Goal: Task Accomplishment & Management: Manage account settings

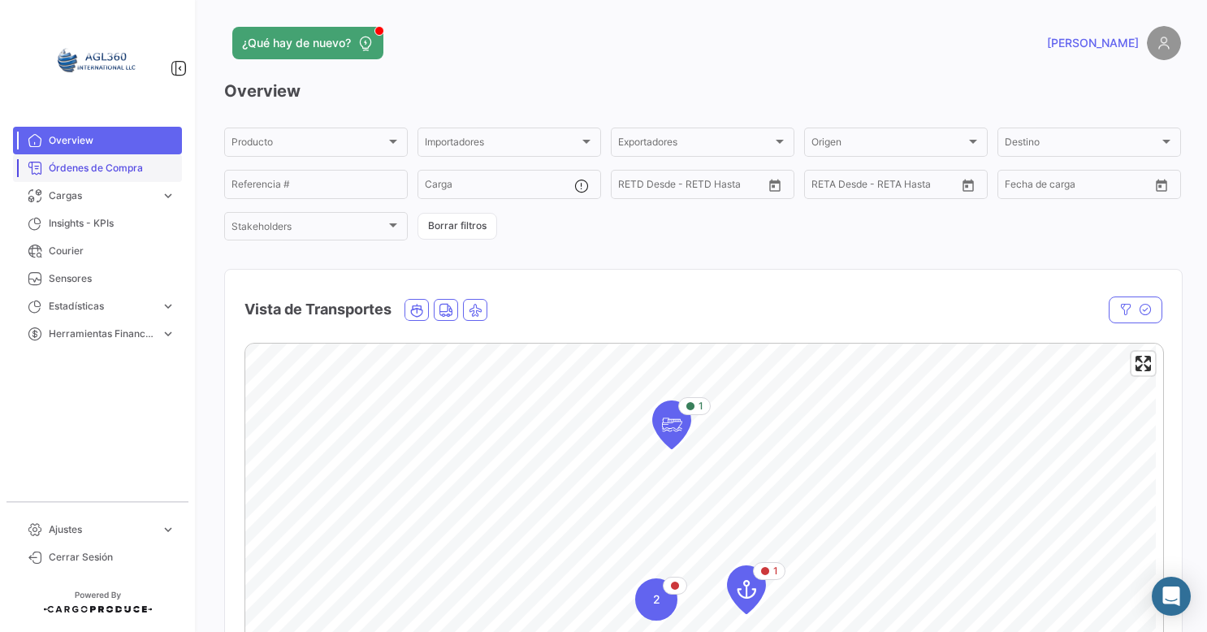
click at [120, 170] on span "Órdenes de Compra" at bounding box center [112, 168] width 127 height 15
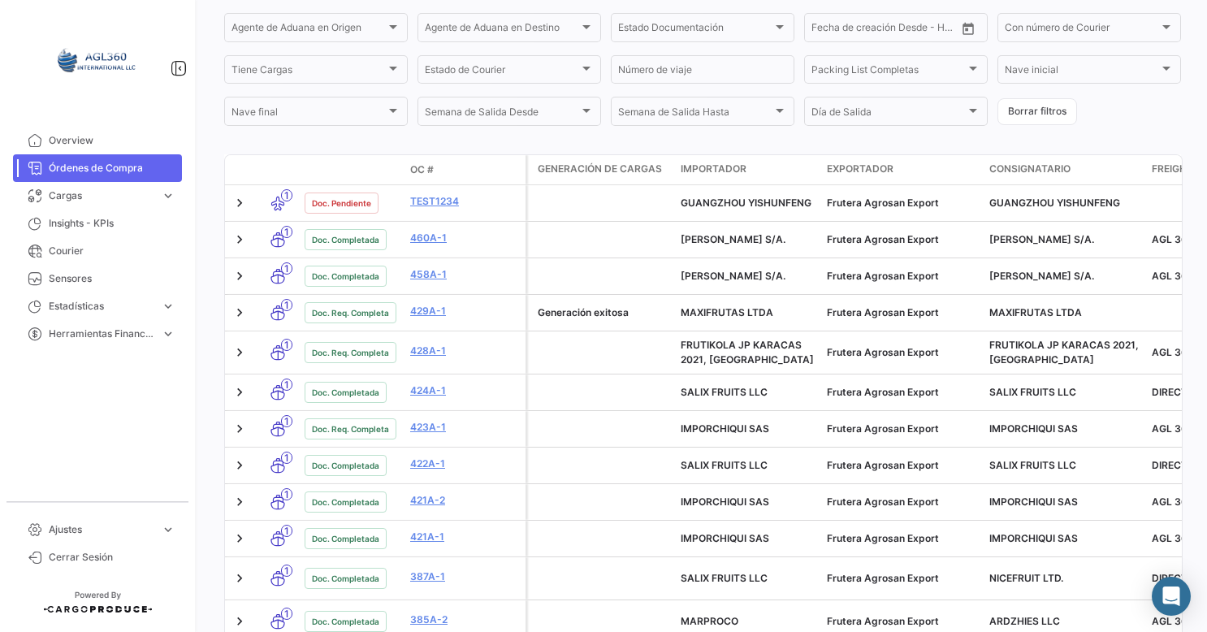
scroll to position [352, 0]
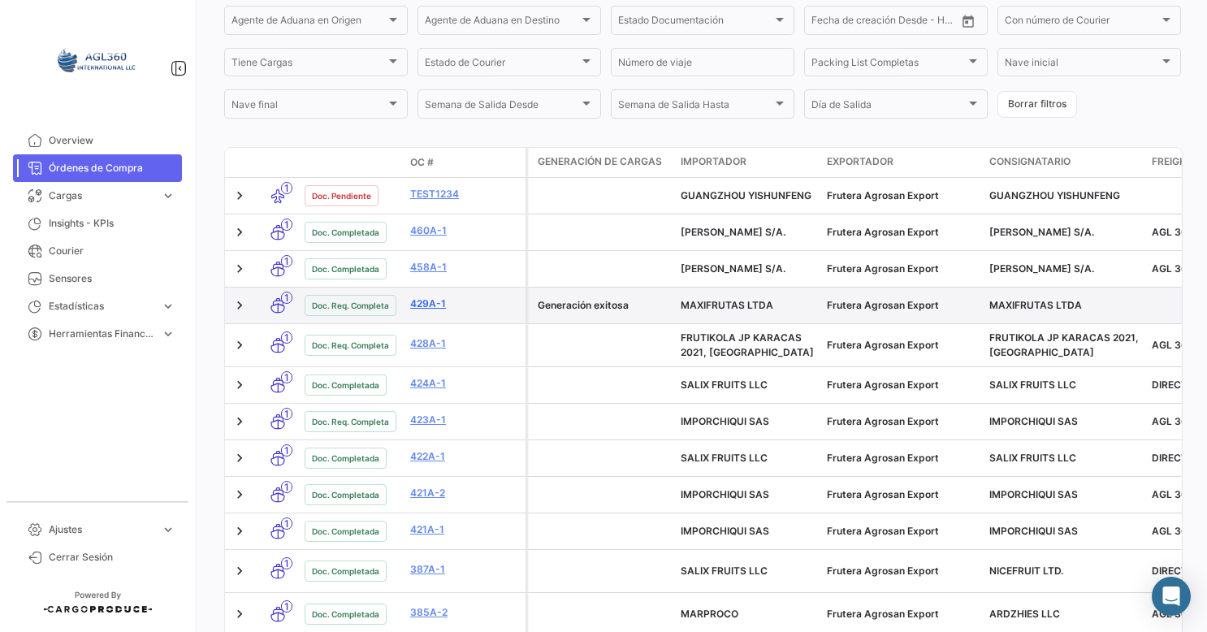
click at [427, 310] on link "429A-1" at bounding box center [464, 304] width 109 height 15
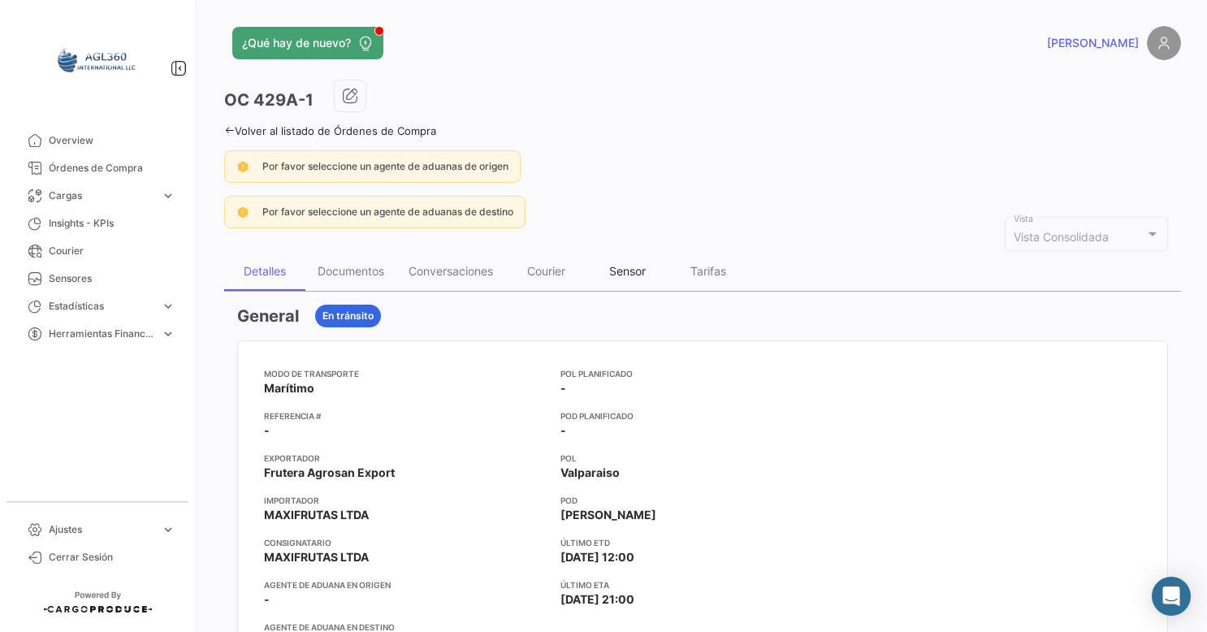
click at [621, 271] on div "Sensor" at bounding box center [627, 271] width 37 height 14
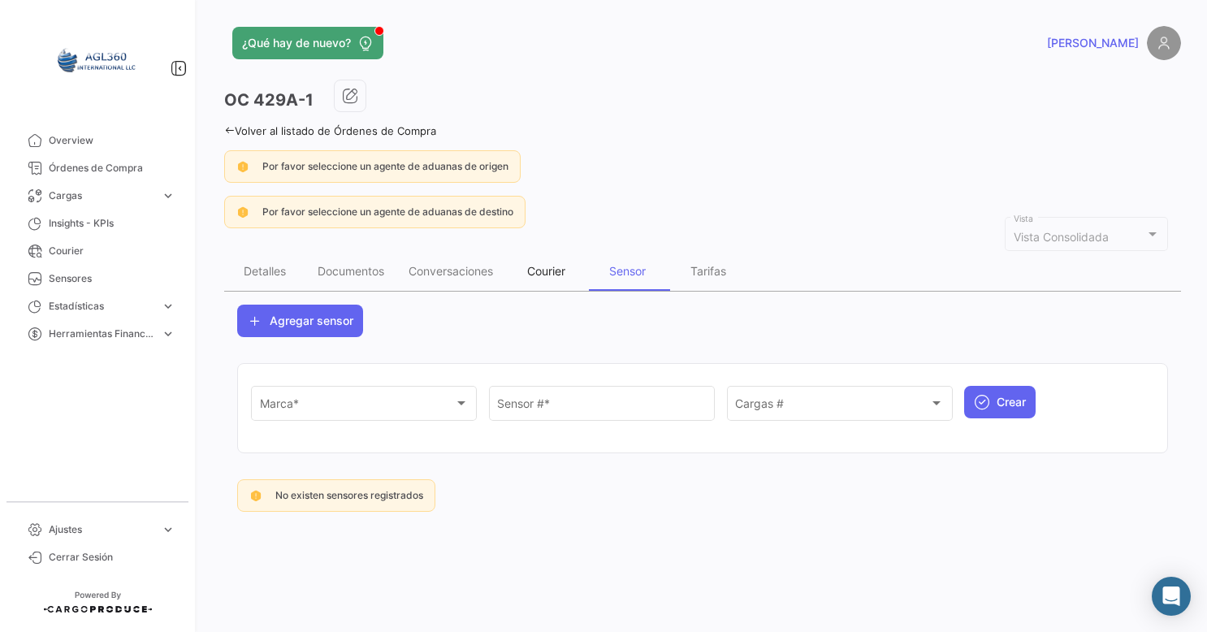
click at [556, 267] on div "Courier" at bounding box center [546, 271] width 38 height 14
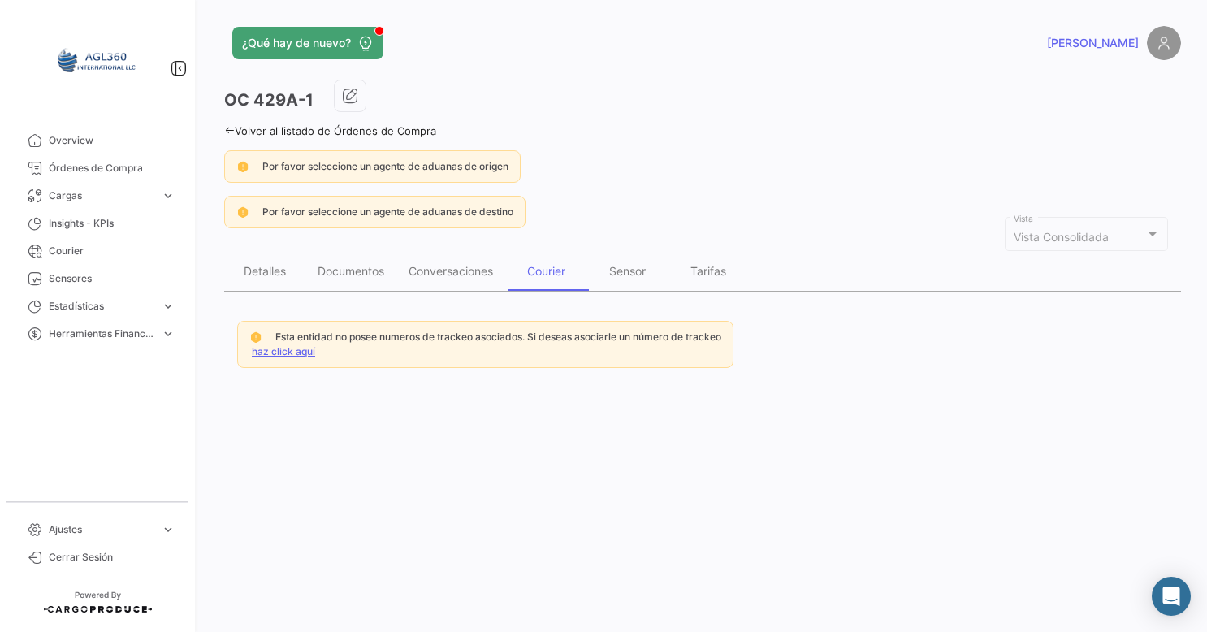
click at [226, 125] on icon at bounding box center [229, 130] width 11 height 11
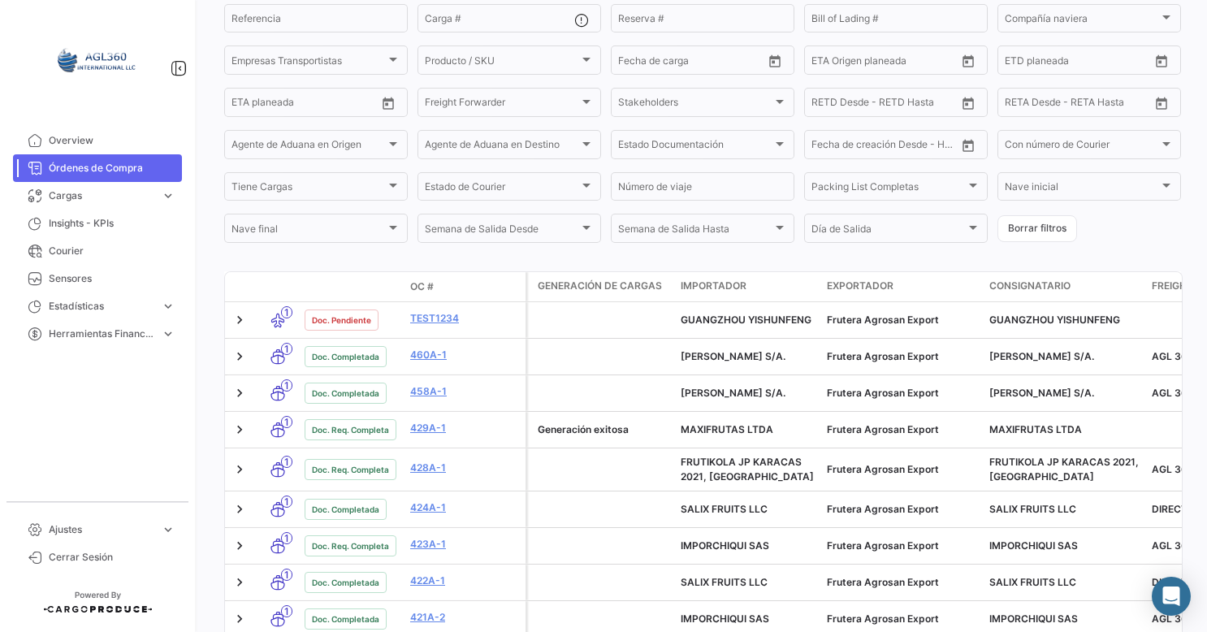
scroll to position [260, 0]
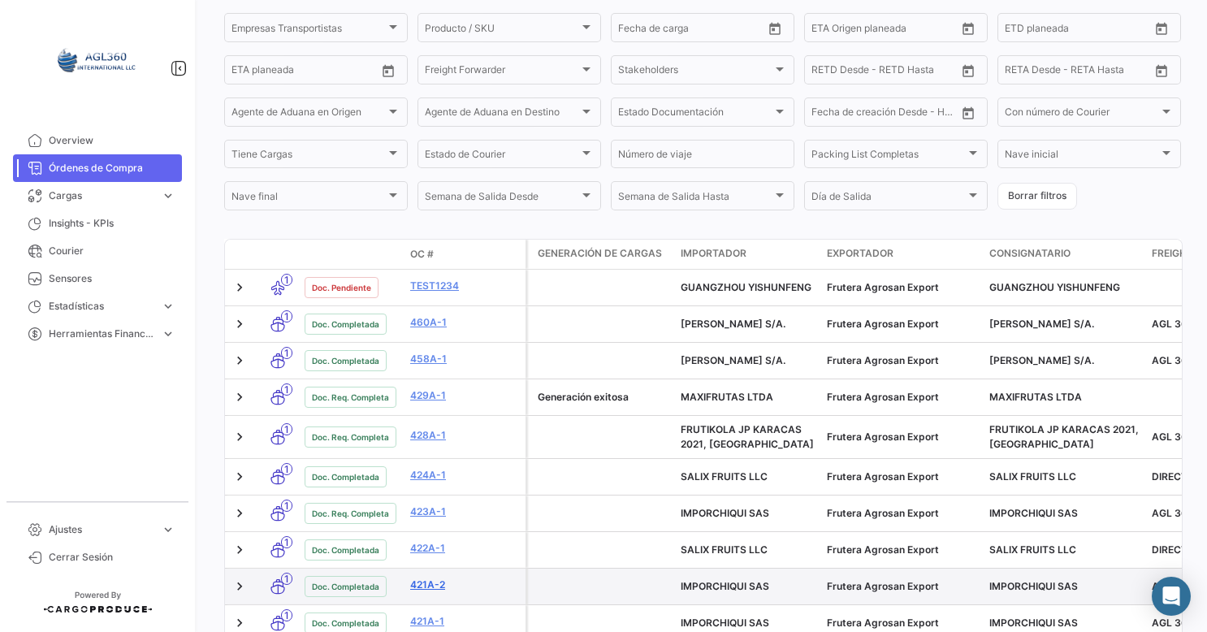
click at [438, 585] on link "421A-2" at bounding box center [464, 585] width 109 height 15
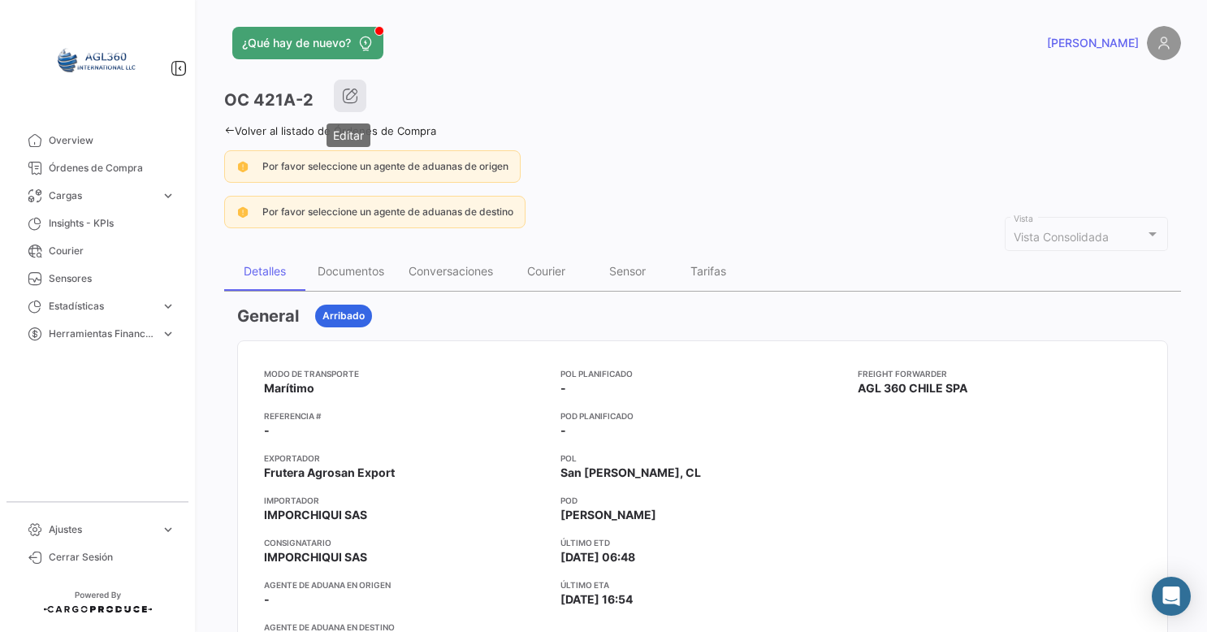
click at [351, 94] on icon "button" at bounding box center [350, 96] width 16 height 16
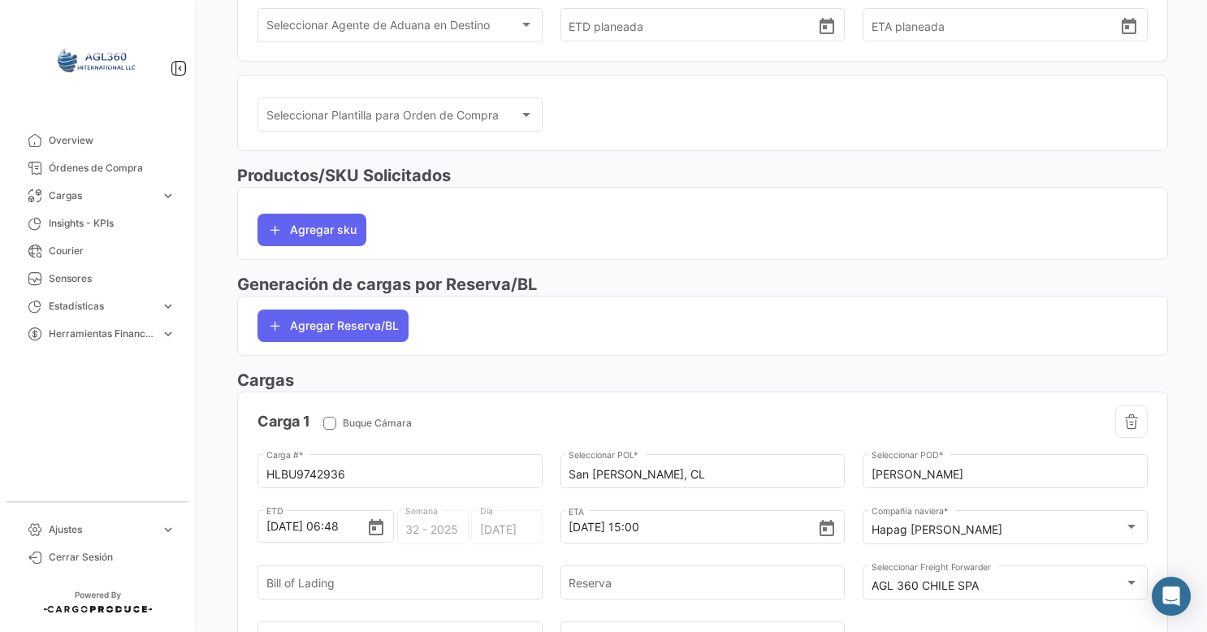
scroll to position [65, 0]
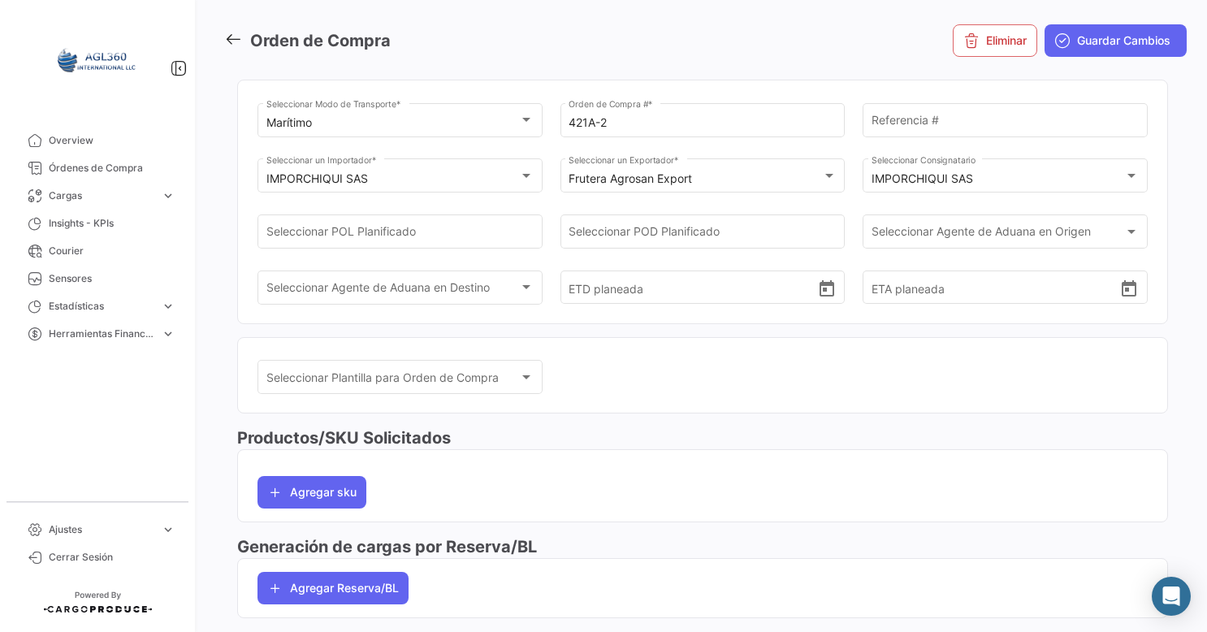
click at [237, 35] on icon at bounding box center [233, 39] width 18 height 18
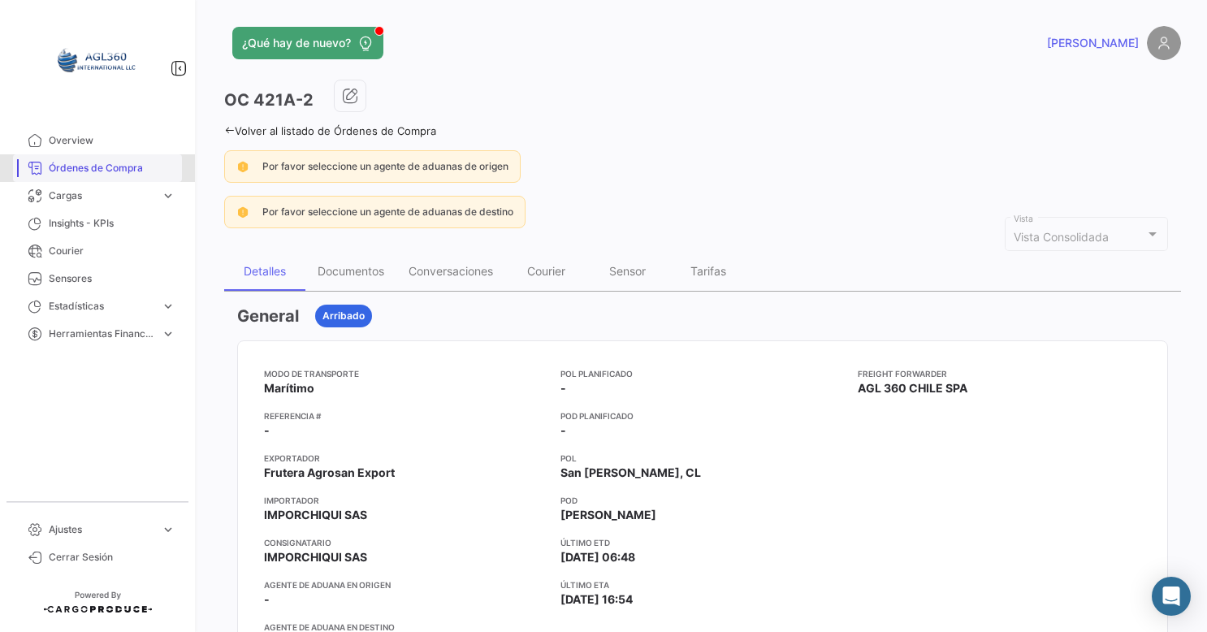
click at [132, 154] on link "Órdenes de Compra" at bounding box center [97, 168] width 169 height 28
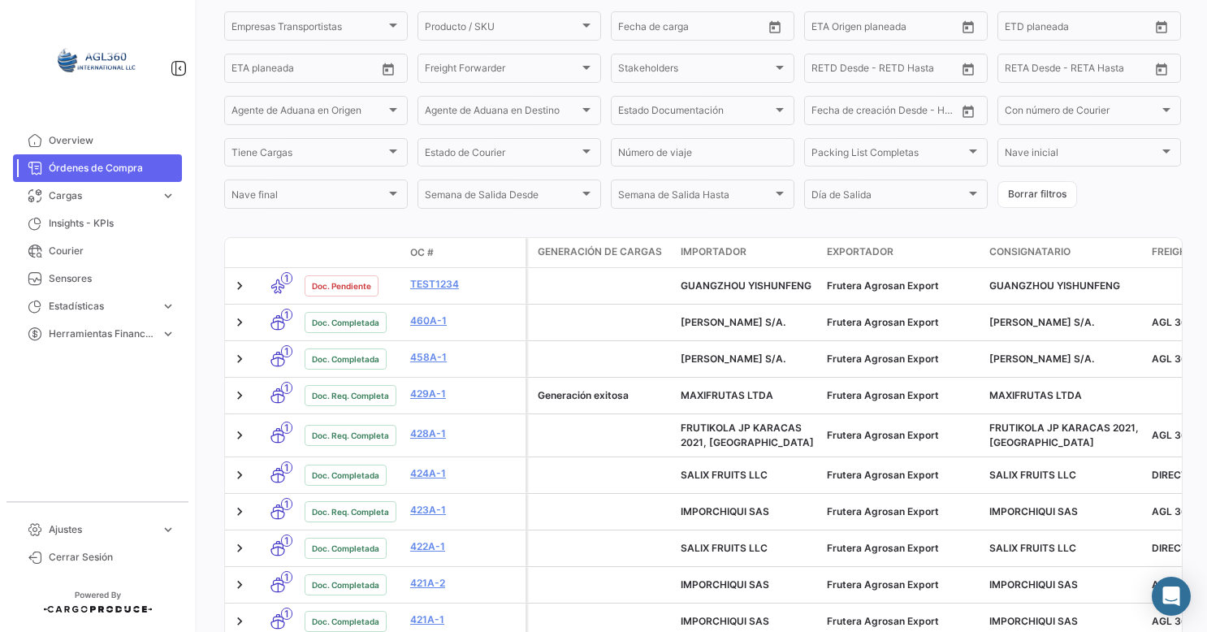
scroll to position [293, 0]
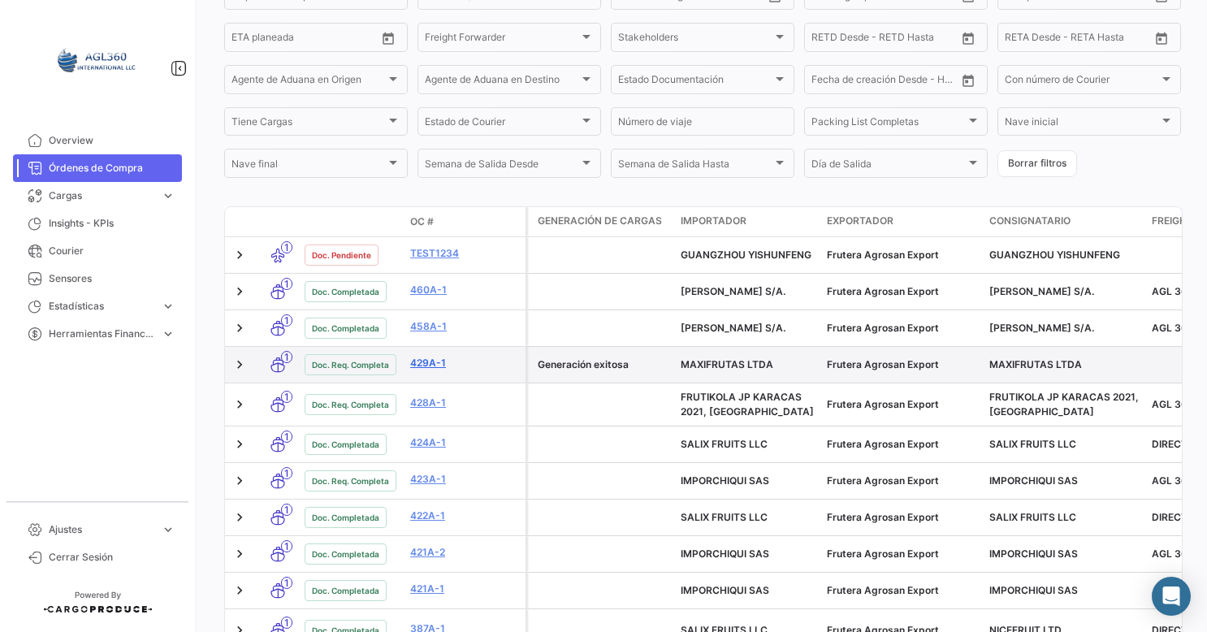
click at [433, 366] on link "429A-1" at bounding box center [464, 363] width 109 height 15
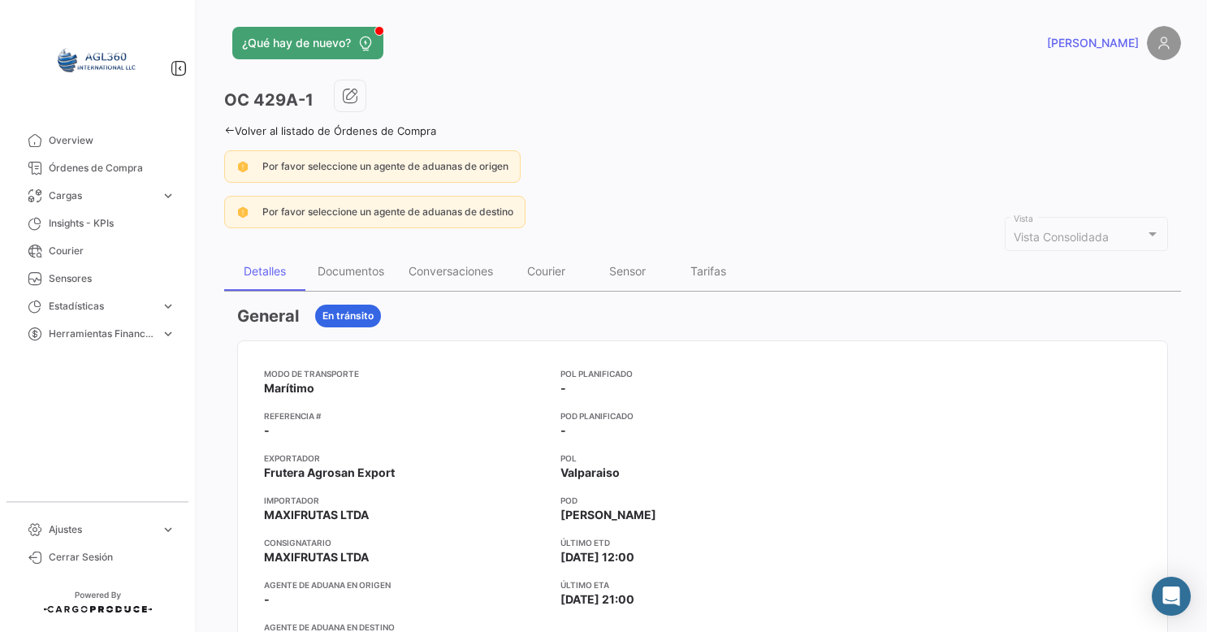
scroll to position [33, 0]
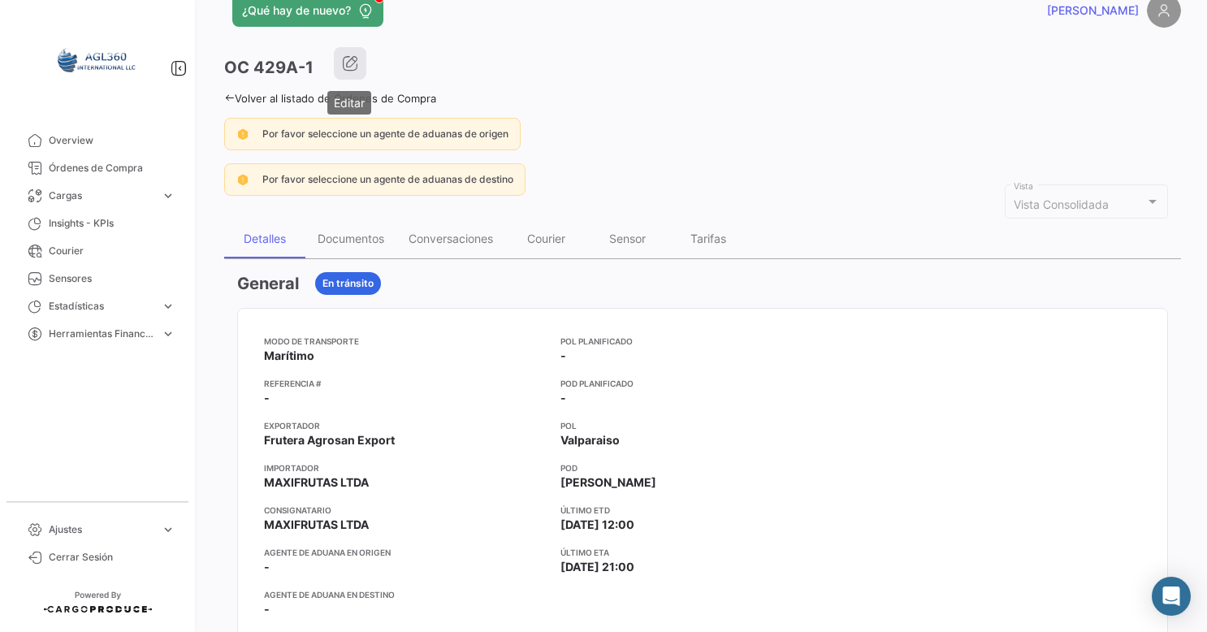
click at [350, 67] on icon "button" at bounding box center [350, 63] width 16 height 16
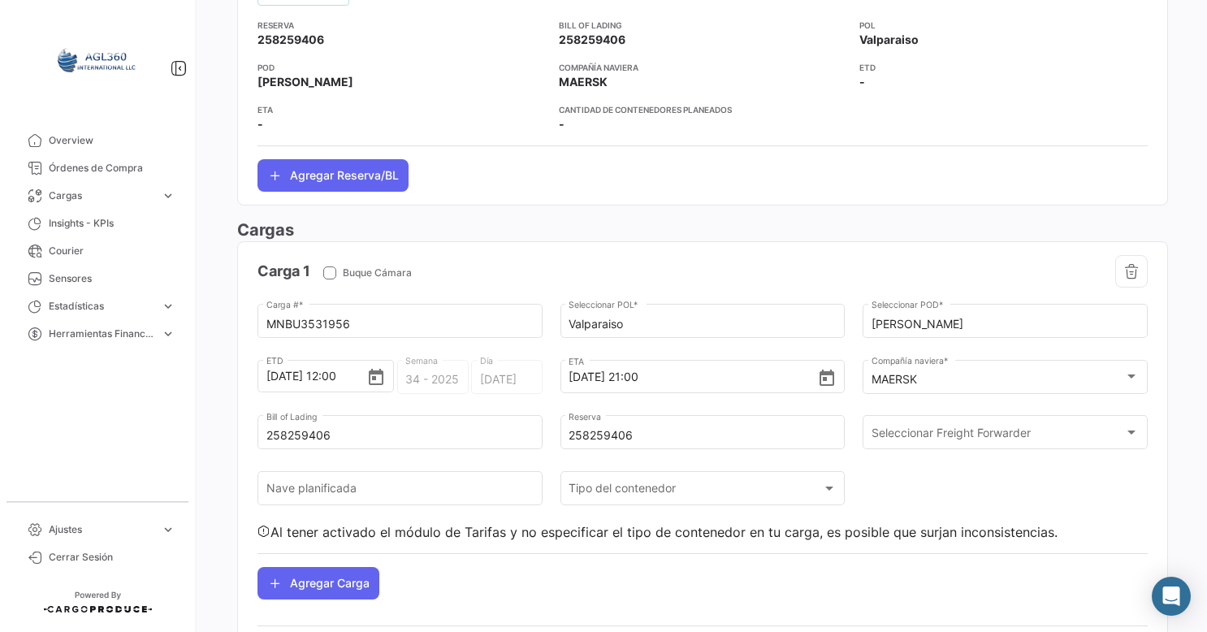
scroll to position [657, 0]
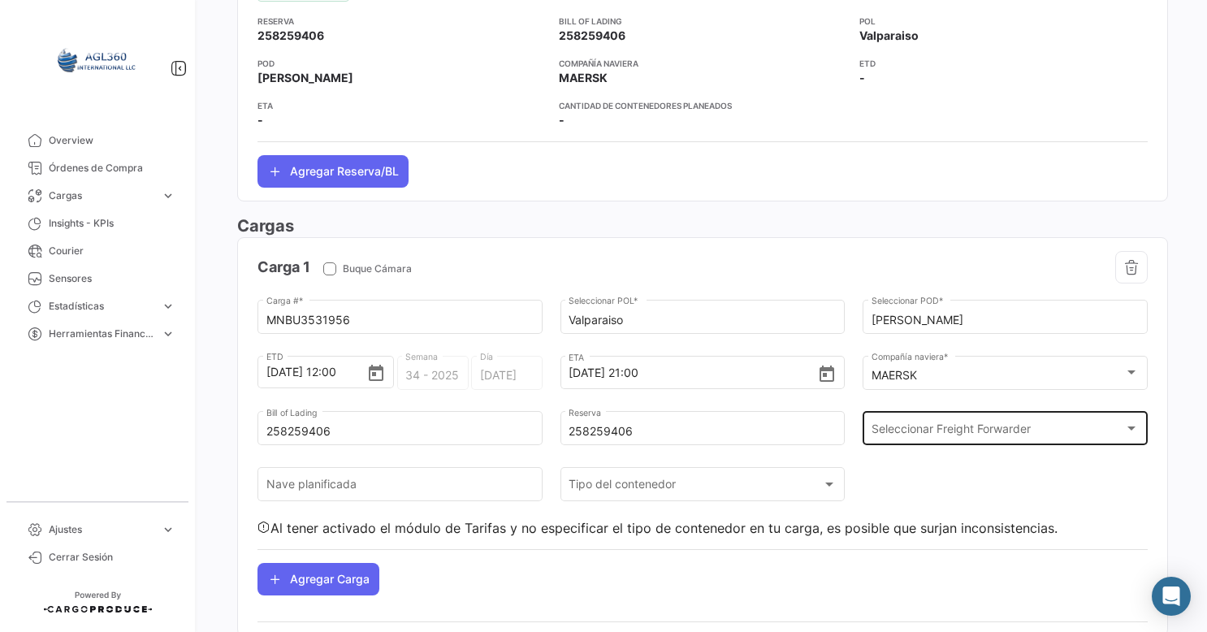
click at [1051, 417] on div "Seleccionar Freight Forwarder Seleccionar Freight Forwarder" at bounding box center [1006, 427] width 268 height 37
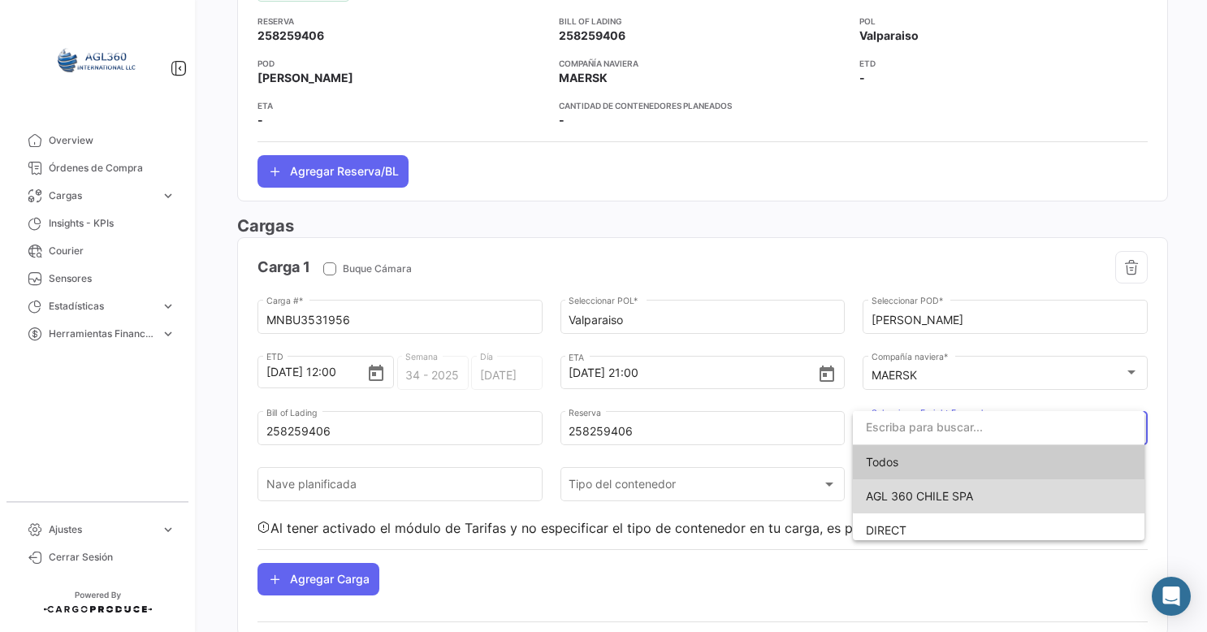
click at [1016, 488] on span "AGL 360 CHILE SPA" at bounding box center [999, 496] width 266 height 34
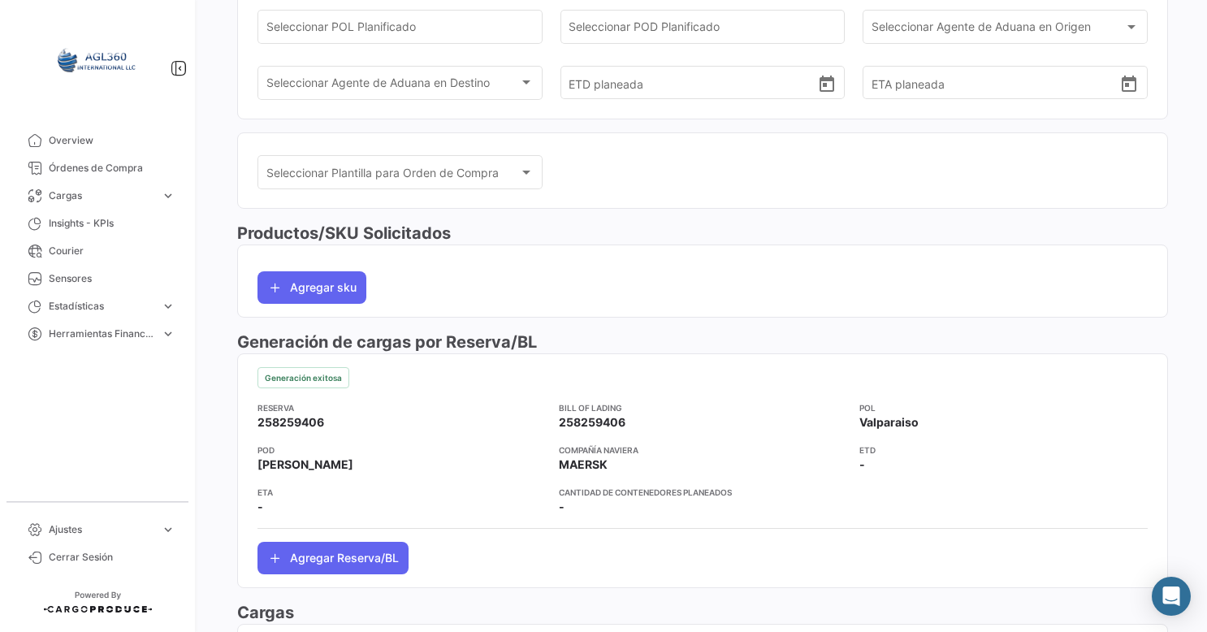
scroll to position [91, 0]
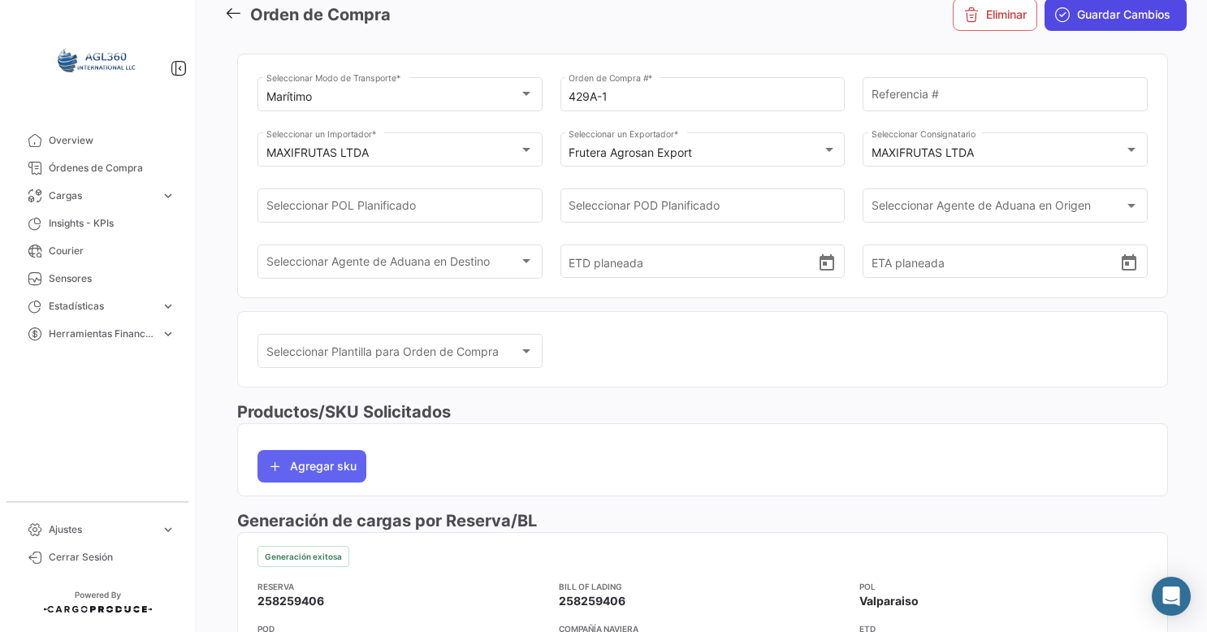
click at [1129, 10] on span "Guardar Cambios" at bounding box center [1123, 15] width 93 height 16
